Goal: Navigation & Orientation: Find specific page/section

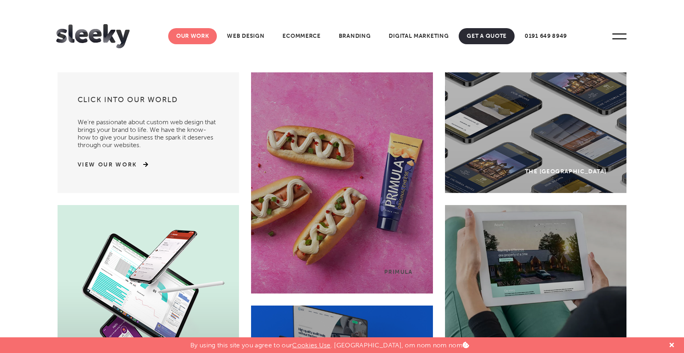
click at [196, 35] on link "Our Work" at bounding box center [192, 36] width 49 height 16
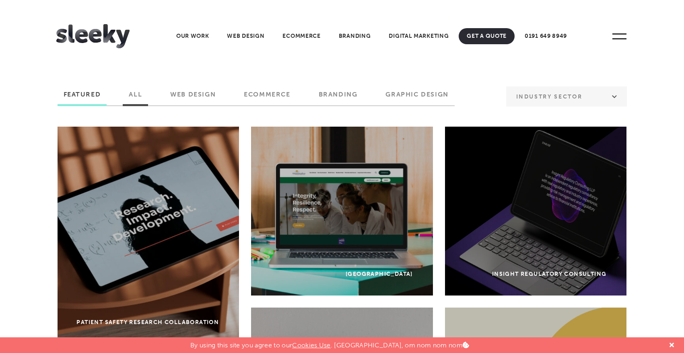
click at [132, 93] on label "All" at bounding box center [135, 98] width 25 height 14
click at [0, 0] on input "All" at bounding box center [0, 0] width 0 height 0
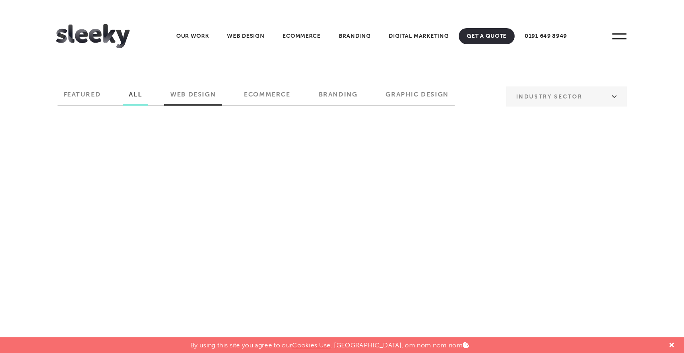
click at [179, 95] on label "Web Design" at bounding box center [193, 98] width 58 height 14
click at [0, 0] on input "Web Design" at bounding box center [0, 0] width 0 height 0
